Goal: Information Seeking & Learning: Learn about a topic

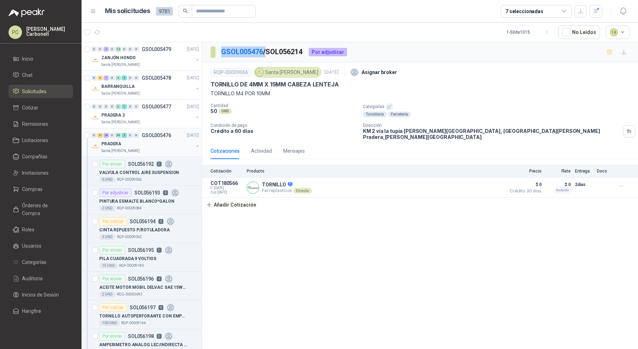
scroll to position [630, 0]
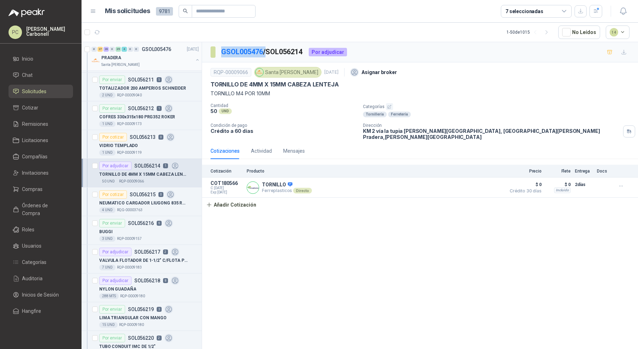
click at [194, 61] on button "button" at bounding box center [197, 60] width 6 height 6
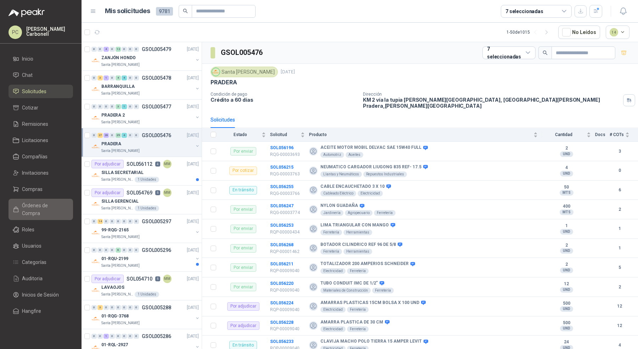
click at [55, 199] on link "Órdenes de Compra" at bounding box center [41, 209] width 64 height 21
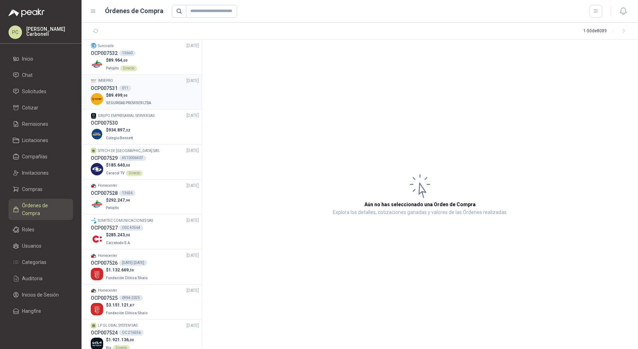
click at [161, 98] on div "$ 89.499 ,90 SEGURIDAD PROVISER LTDA" at bounding box center [145, 99] width 108 height 15
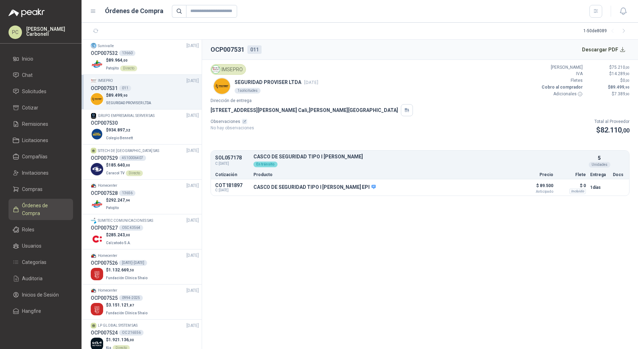
click at [167, 75] on li "IMSEPRO [DATE] OCP007531 011 $ 89.499 ,90 SEGURIDAD PROVISER LTDA" at bounding box center [141, 92] width 120 height 35
click at [169, 67] on div "$ 89.964 ,00 Patojito Directo" at bounding box center [145, 64] width 108 height 15
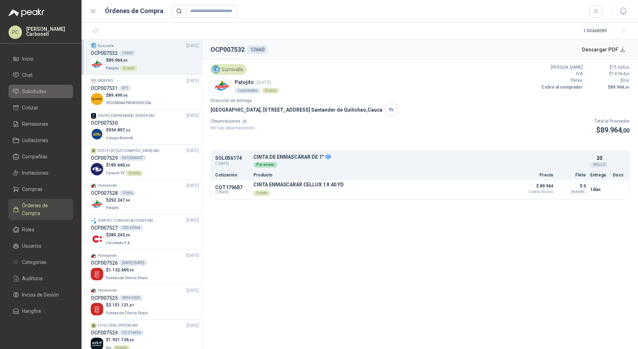
click at [41, 92] on span "Solicitudes" at bounding box center [34, 92] width 24 height 8
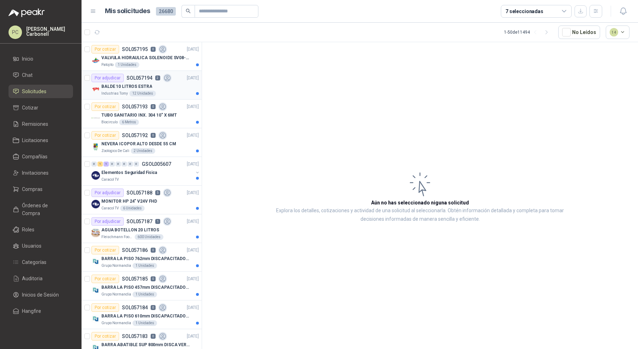
click at [180, 86] on div "BALDE 10 LITROS ESTRA" at bounding box center [149, 86] width 97 height 9
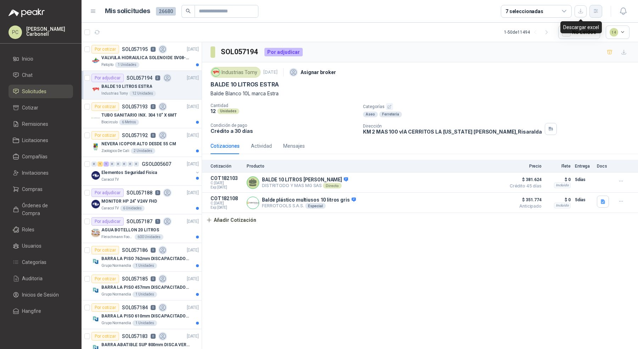
click at [597, 12] on icon "button" at bounding box center [596, 11] width 6 height 6
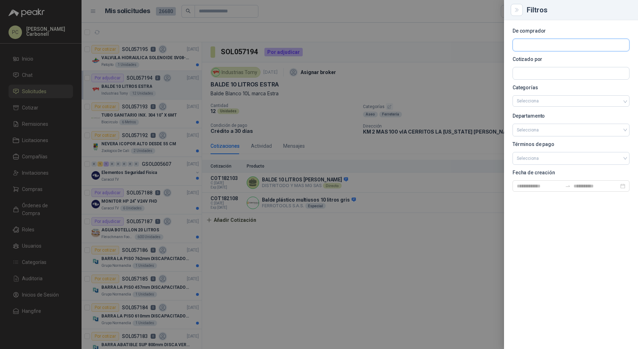
click at [544, 41] on input "text" at bounding box center [571, 45] width 116 height 12
type input "*****"
click at [542, 67] on button "Santa [PERSON_NAME] NIT : 900211167" at bounding box center [570, 62] width 111 height 12
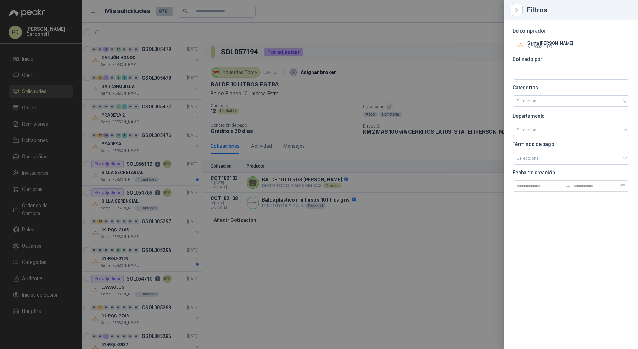
click at [157, 136] on div at bounding box center [319, 174] width 638 height 349
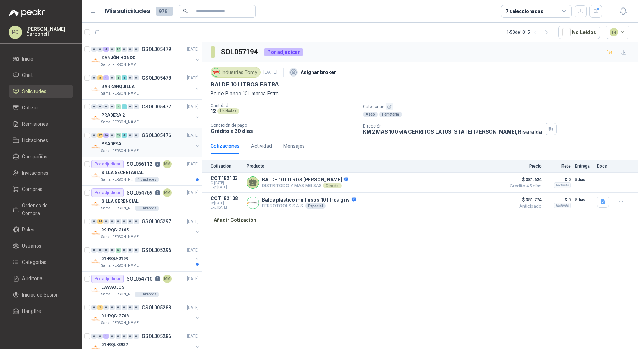
click at [155, 142] on div "PRADERA" at bounding box center [147, 144] width 92 height 9
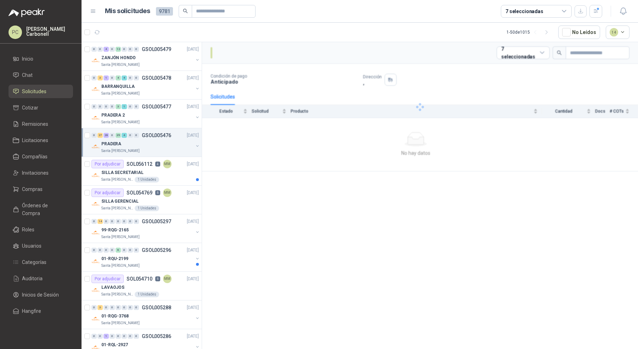
click at [155, 142] on div "PRADERA" at bounding box center [147, 144] width 92 height 9
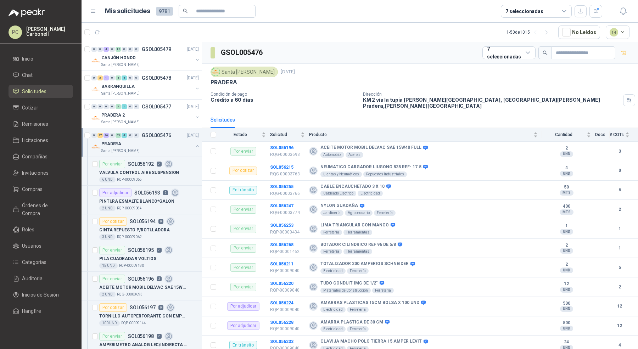
scroll to position [2, 0]
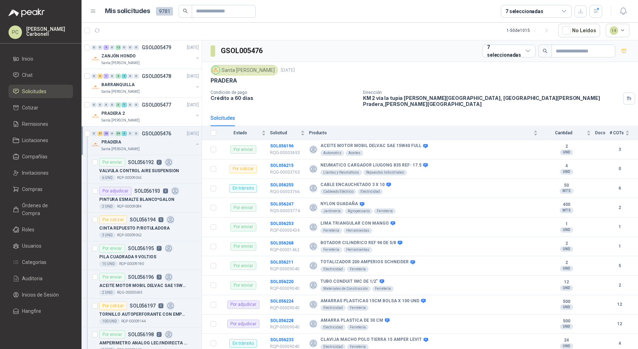
click at [507, 12] on div "7 seleccionadas" at bounding box center [524, 11] width 38 height 8
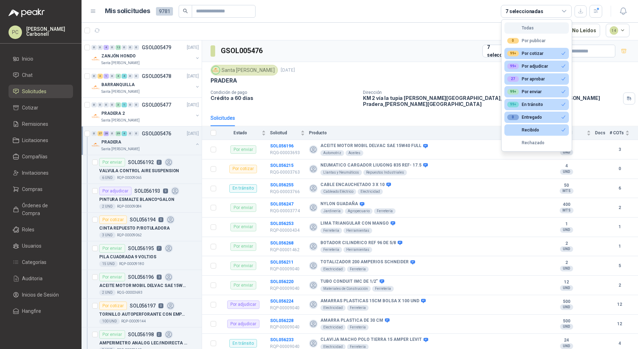
click at [536, 30] on button "Todas" at bounding box center [536, 27] width 64 height 11
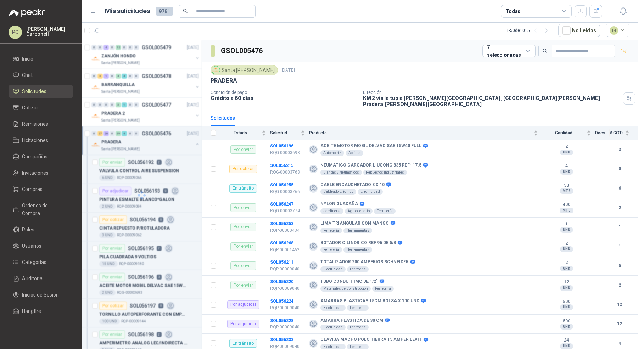
click at [534, 16] on div "Todas" at bounding box center [536, 11] width 71 height 13
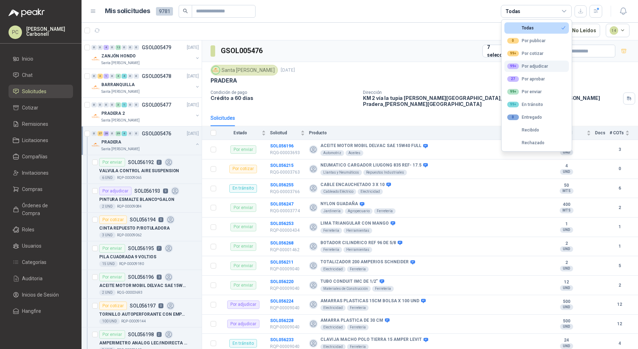
click at [538, 64] on div "99+ Por adjudicar" at bounding box center [527, 66] width 41 height 6
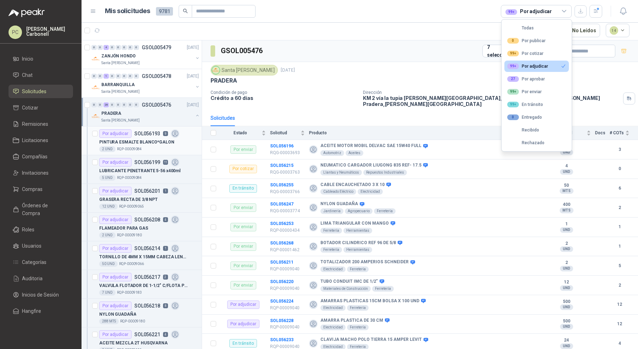
click at [169, 138] on div "PINTURA ESMALTE BLANCO*GALON" at bounding box center [149, 142] width 100 height 9
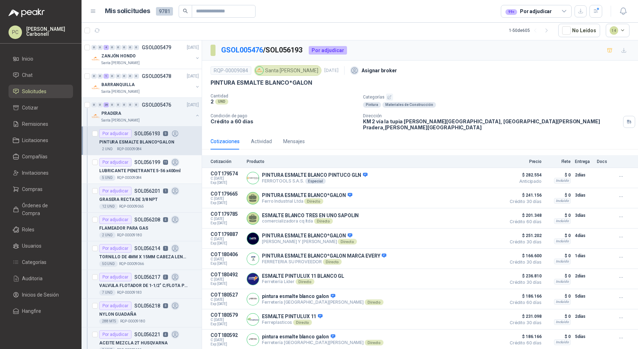
click at [159, 163] on div "Por adjudicar SOL056199 11" at bounding box center [139, 162] width 80 height 9
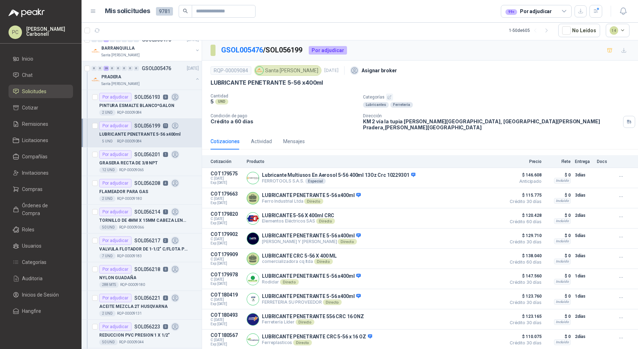
scroll to position [43, 0]
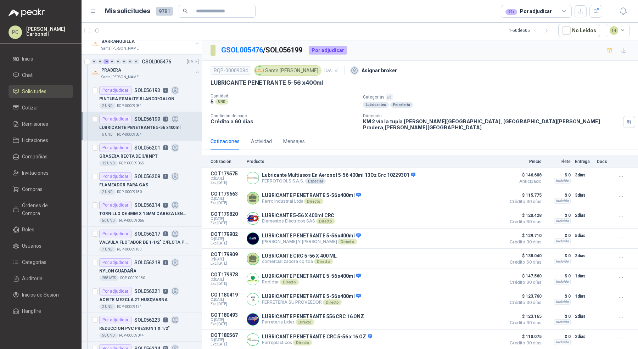
click at [159, 163] on div "12 UND  RQP-00009065" at bounding box center [149, 163] width 100 height 6
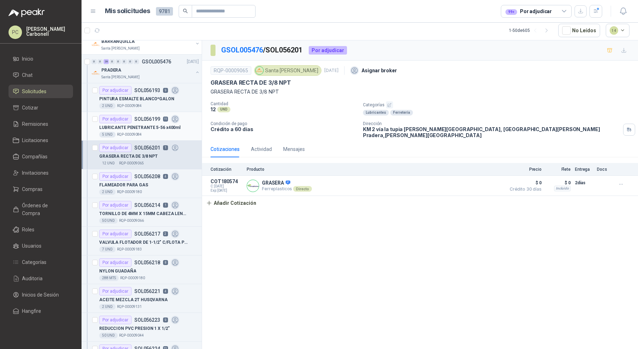
scroll to position [62, 0]
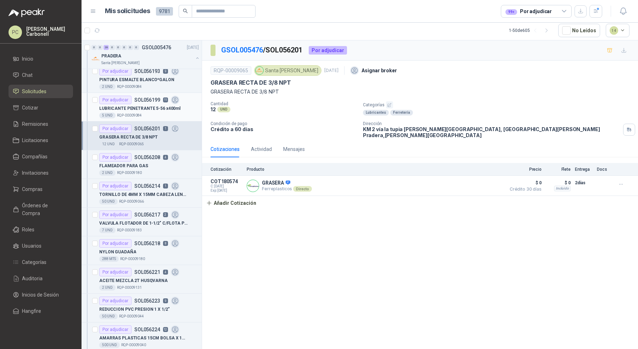
click at [159, 163] on div "FLAMEADOR PARA GAS" at bounding box center [149, 166] width 100 height 9
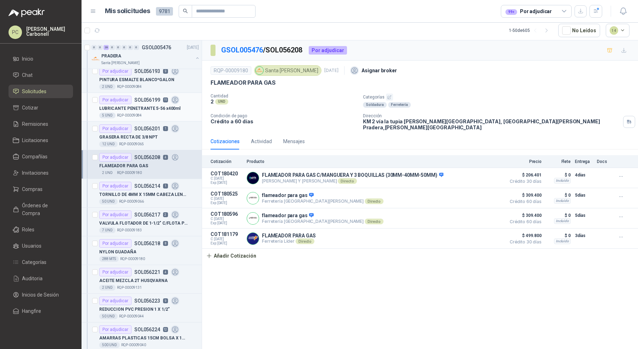
scroll to position [97, 0]
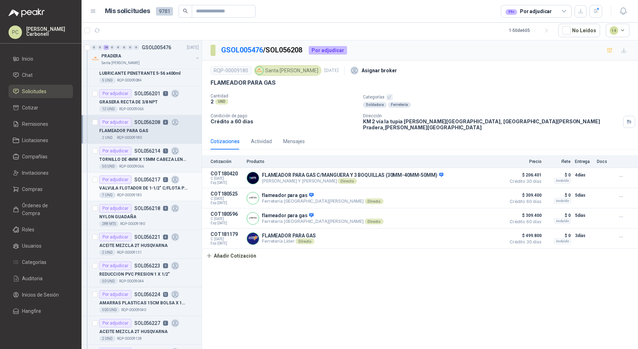
click at [155, 184] on div "VALVULA FLOTADOR DE 1-1/2" C/FLOTA PLAST" at bounding box center [149, 188] width 100 height 9
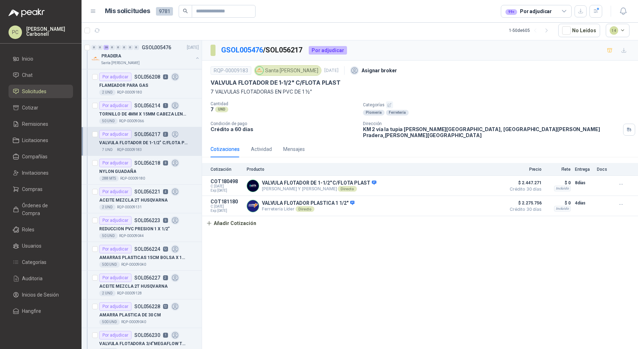
scroll to position [146, 0]
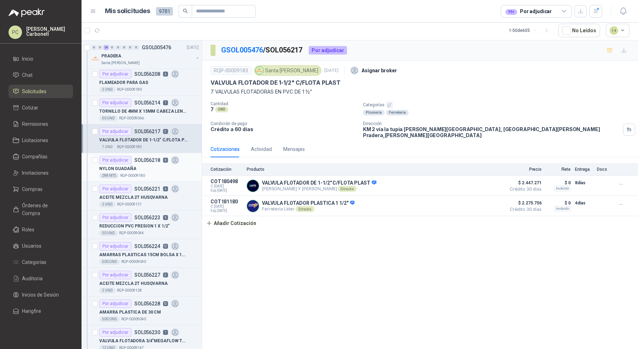
click at [159, 166] on div "NYLON GUADAÑA" at bounding box center [149, 168] width 100 height 9
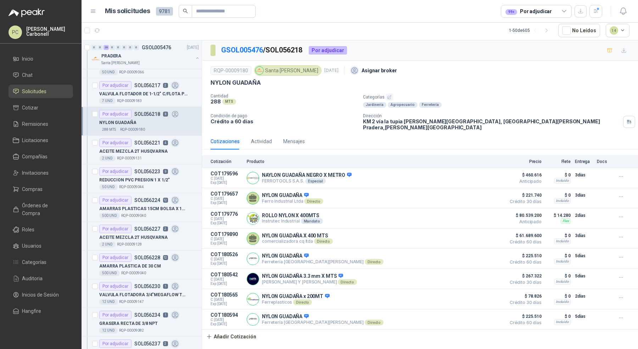
scroll to position [191, 0]
click at [156, 185] on div "50 UND  RQP-00009044" at bounding box center [149, 188] width 100 height 6
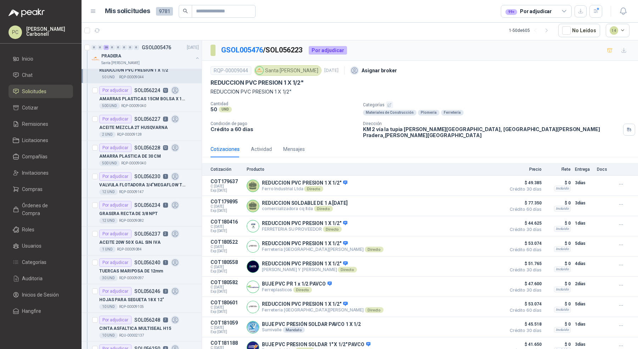
scroll to position [362, 0]
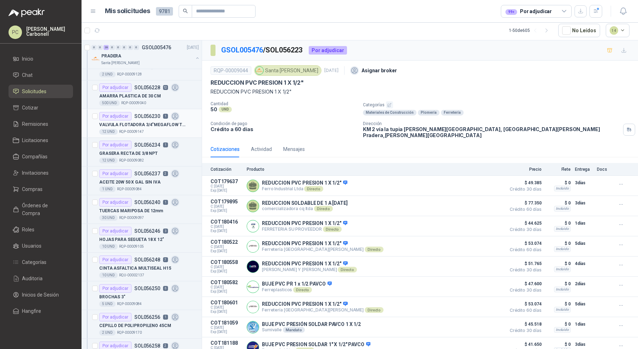
click at [160, 124] on p "VALVULA FLOTADORA 3/4"MEGAFLOW TOPAZ" SE" at bounding box center [143, 125] width 88 height 7
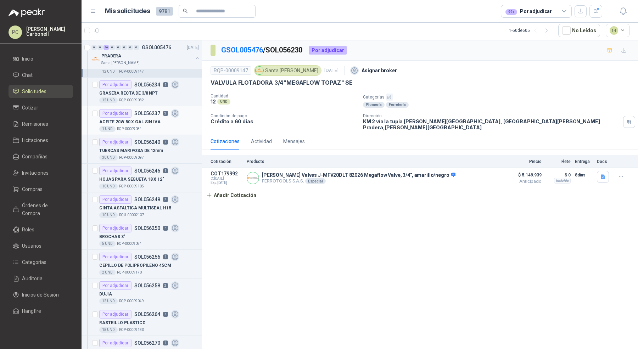
scroll to position [446, 0]
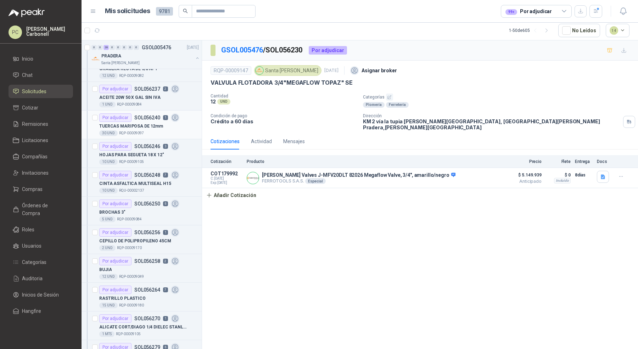
click at [160, 124] on div "TUERCAS MARIPOSA DE 12mm" at bounding box center [149, 126] width 100 height 9
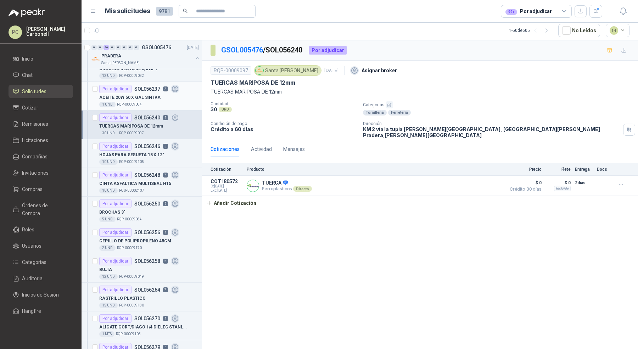
click at [157, 102] on div "1 UND  RQP-00009084" at bounding box center [149, 105] width 100 height 6
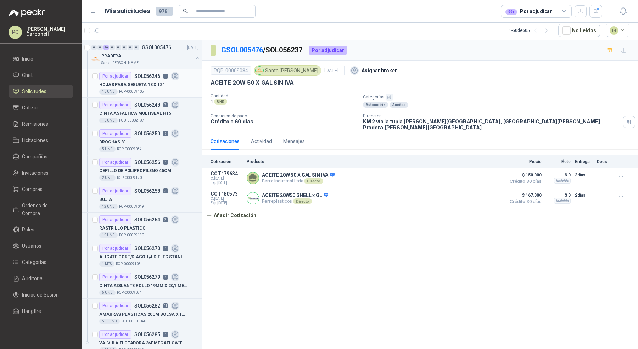
scroll to position [538, 0]
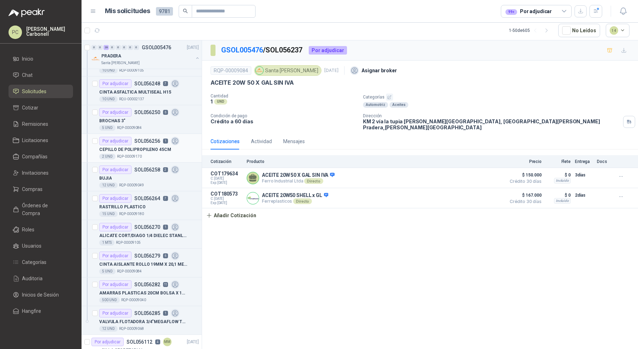
click at [159, 146] on p "CEPILLO DE POLIPROPILENO 45CM" at bounding box center [135, 149] width 72 height 7
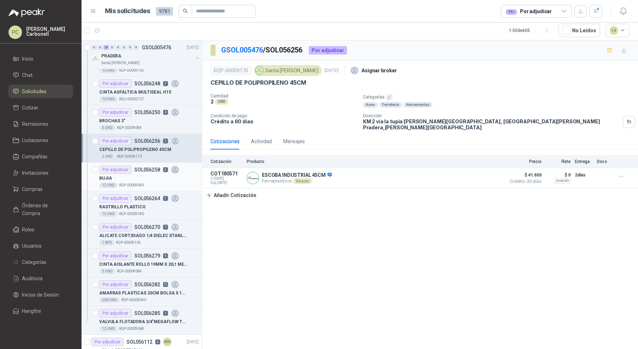
click at [156, 175] on div "BUJIA" at bounding box center [149, 178] width 100 height 9
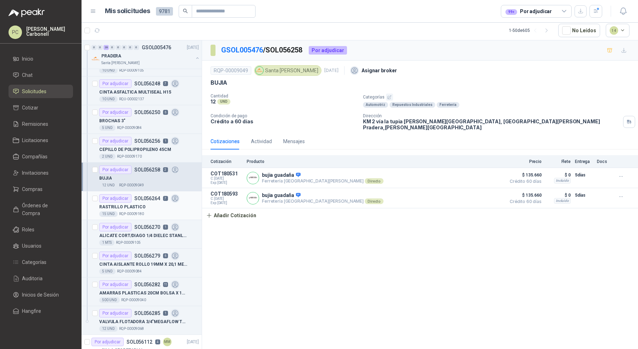
click at [164, 211] on div "15 UND  RQP-00009180" at bounding box center [149, 214] width 100 height 6
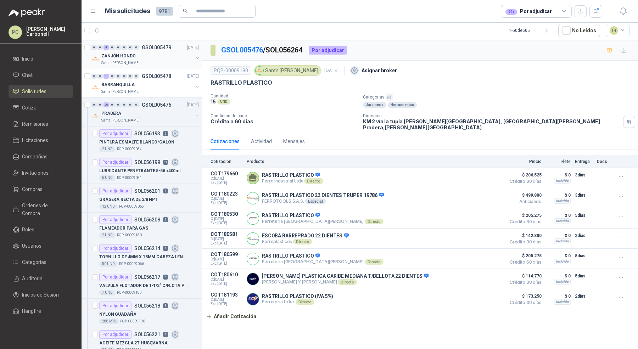
click at [175, 55] on div "ZANJÓN HONDO" at bounding box center [147, 56] width 92 height 9
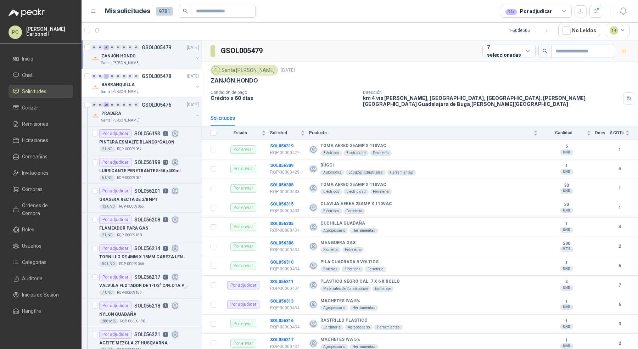
click at [194, 58] on button "button" at bounding box center [197, 58] width 6 height 6
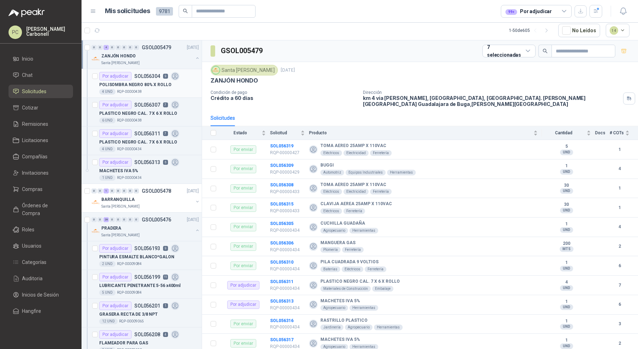
click at [168, 89] on div "4 UND  RQP-00000438" at bounding box center [149, 92] width 100 height 6
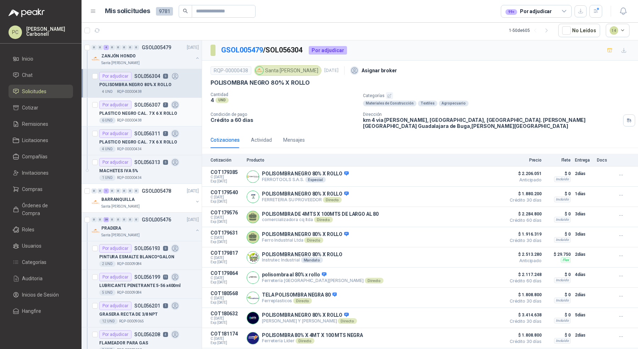
click at [162, 115] on p "PLASTICO NEGRO CAL. 7 X 6 X ROLLO" at bounding box center [138, 113] width 78 height 7
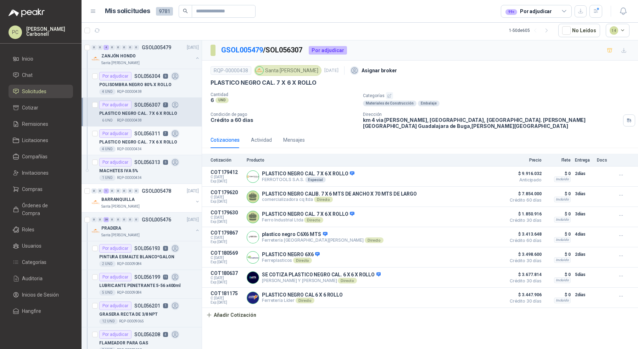
click at [162, 140] on p "PLASTICO NEGRO CAL. 7 X 6 X ROLLO" at bounding box center [138, 142] width 78 height 7
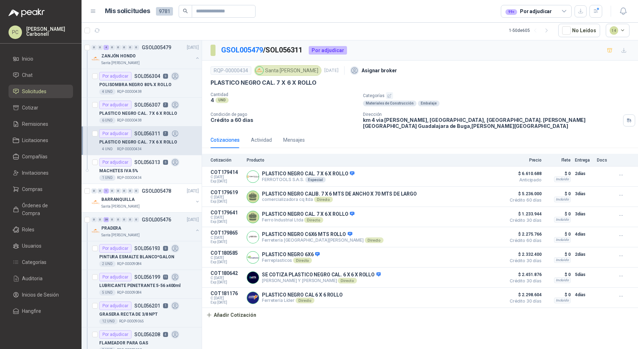
click at [162, 171] on div "MACHETES IVA 5%" at bounding box center [149, 171] width 100 height 9
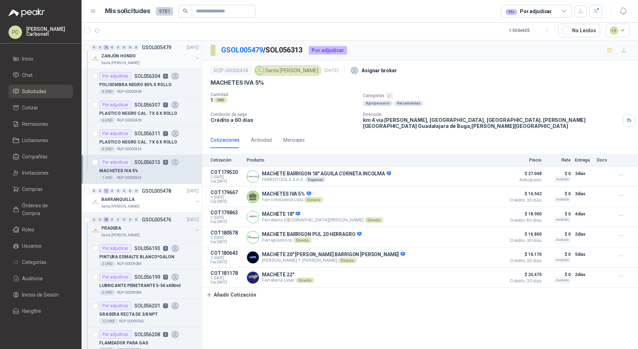
click at [194, 55] on button "button" at bounding box center [197, 58] width 6 height 6
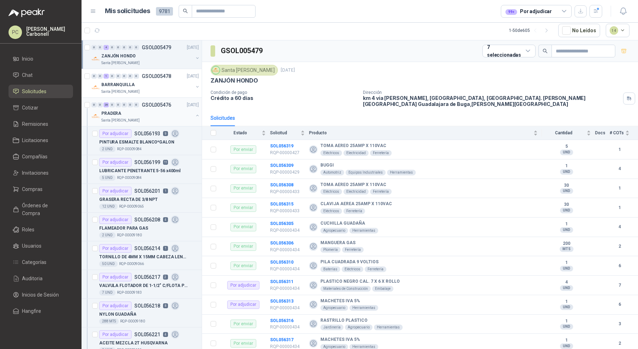
click at [194, 113] on button "button" at bounding box center [197, 116] width 6 height 6
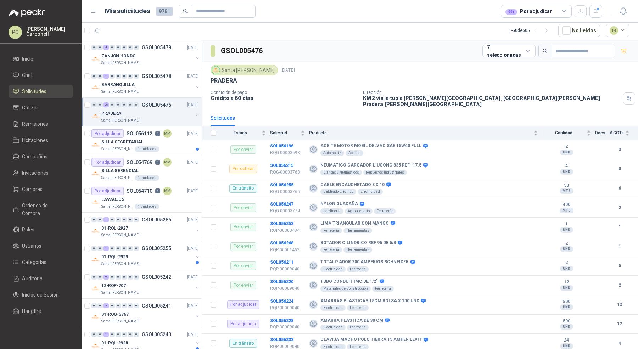
click at [47, 91] on li "Solicitudes" at bounding box center [41, 92] width 56 height 8
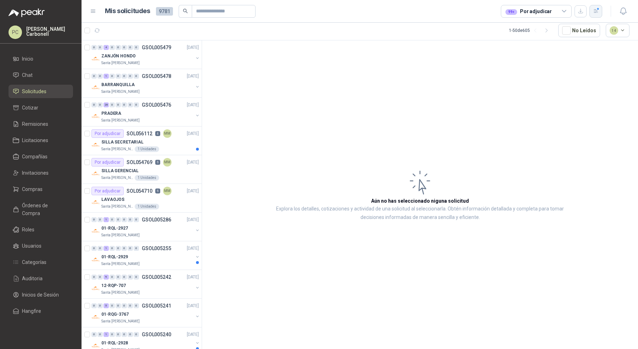
click at [598, 13] on button "button" at bounding box center [595, 11] width 13 height 13
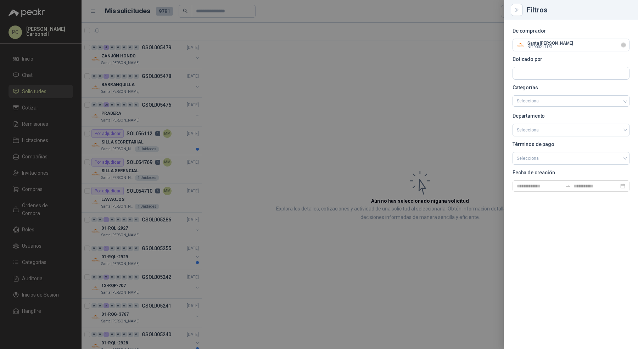
click at [623, 45] on icon "Limpiar" at bounding box center [623, 45] width 3 height 3
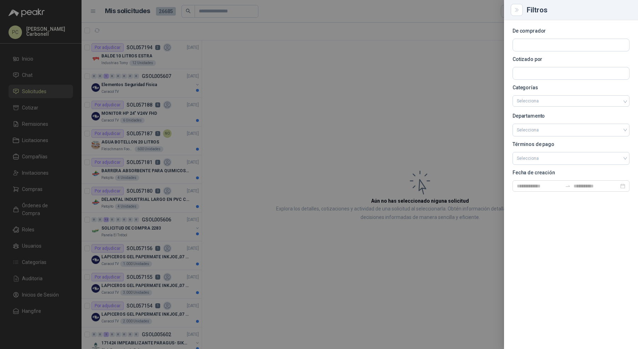
click at [214, 13] on div at bounding box center [319, 174] width 638 height 349
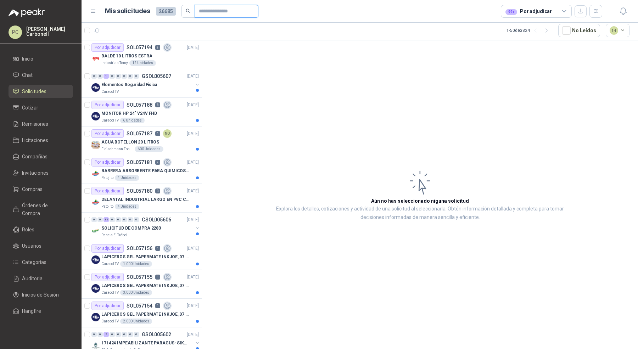
click at [219, 12] on input "text" at bounding box center [224, 11] width 50 height 12
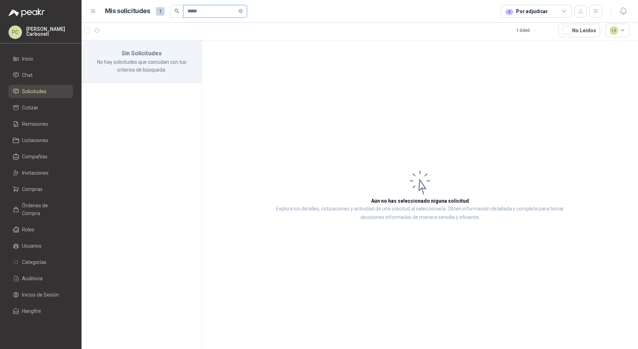
type input "*****"
click at [522, 6] on div "0 Por adjudicar" at bounding box center [536, 11] width 71 height 13
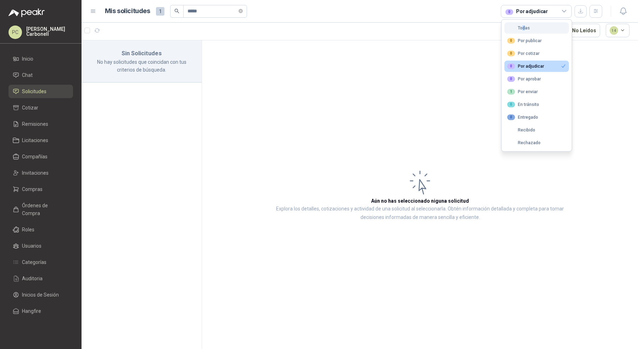
click at [523, 30] on div "Todas" at bounding box center [518, 28] width 23 height 5
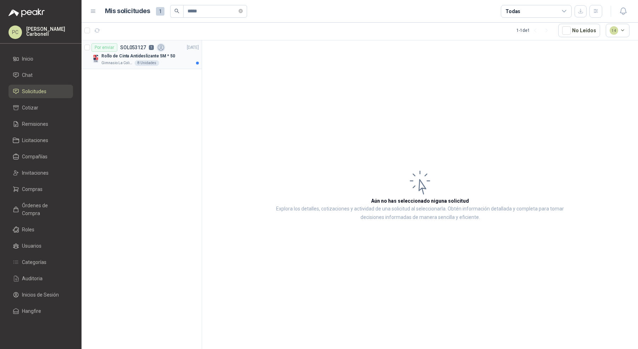
click at [163, 53] on p "Rollo de Cinta Antideslizante 5M * 50" at bounding box center [138, 56] width 74 height 7
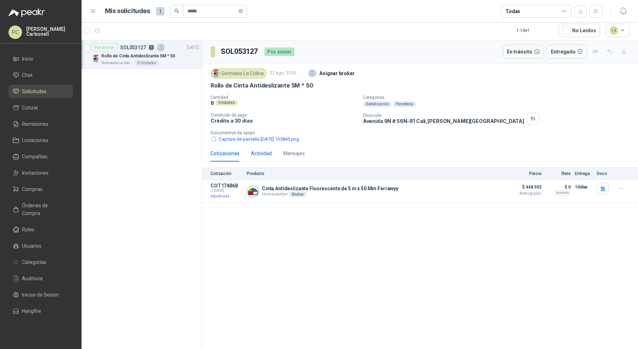
click at [266, 154] on div "Actividad" at bounding box center [261, 154] width 21 height 8
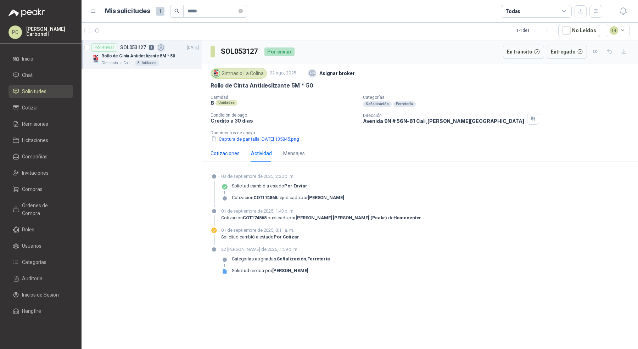
click at [228, 151] on div "Cotizaciones" at bounding box center [224, 154] width 29 height 8
